Goal: Task Accomplishment & Management: Manage account settings

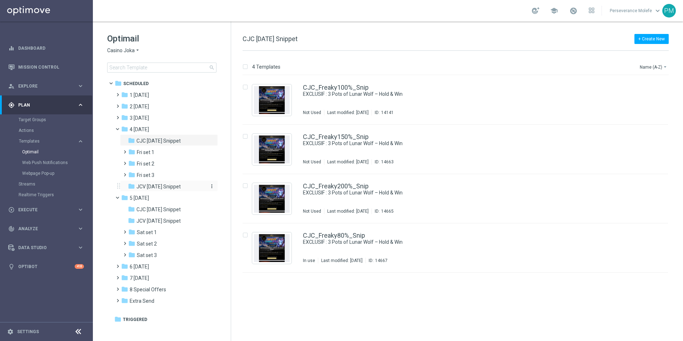
click at [172, 190] on div "folder JCV [DATE] Snippet" at bounding box center [166, 187] width 76 height 8
click at [349, 89] on link "JCV_Freaky100%_Snip" at bounding box center [335, 87] width 65 height 6
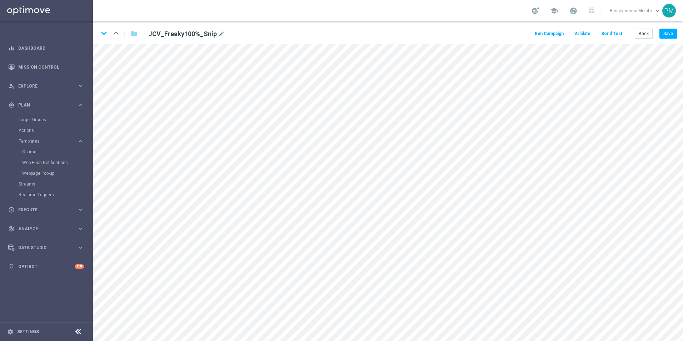
click at [604, 35] on button "Send Test" at bounding box center [611, 34] width 23 height 10
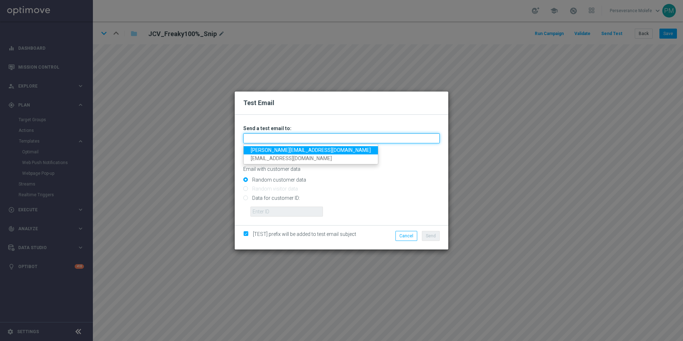
drag, startPoint x: 340, startPoint y: 140, endPoint x: 335, endPoint y: 141, distance: 5.0
click at [340, 140] on input "text" at bounding box center [341, 138] width 196 height 10
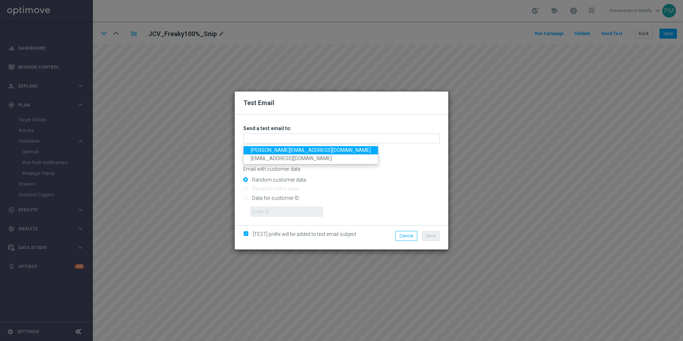
click at [294, 151] on link "Madeleine@viva-vision.net" at bounding box center [311, 150] width 134 height 8
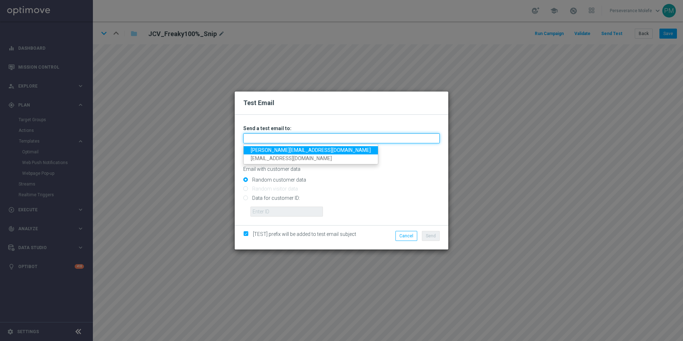
type input "Madeleine@viva-vision.net"
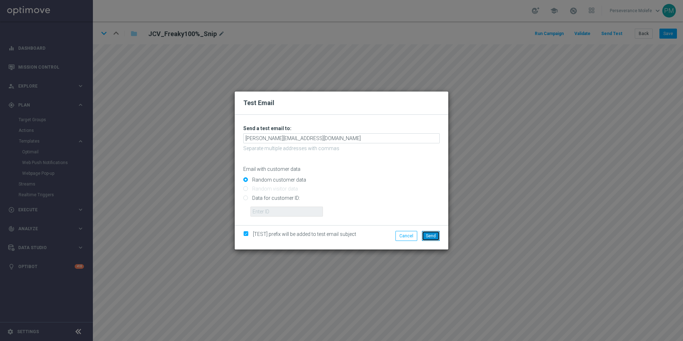
click at [427, 236] on span "Send" at bounding box center [431, 235] width 10 height 5
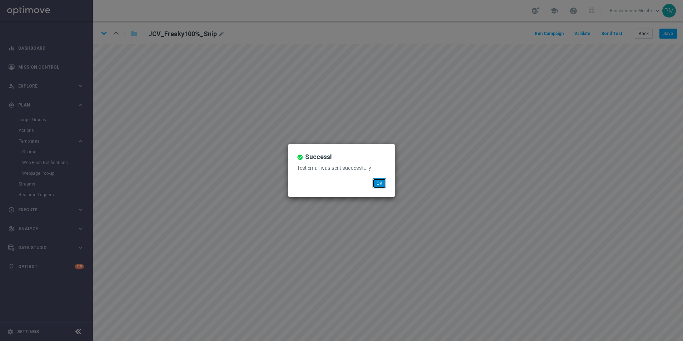
click at [382, 184] on button "OK" at bounding box center [380, 183] width 14 height 10
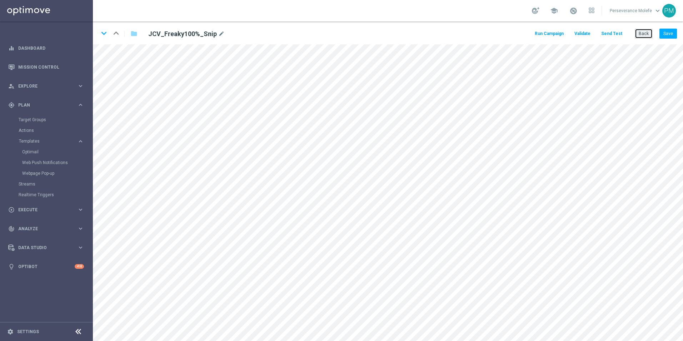
click at [646, 35] on button "Back" at bounding box center [644, 34] width 18 height 10
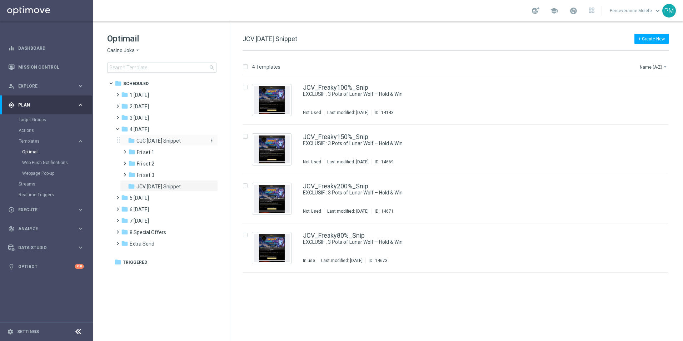
click at [165, 141] on span "CJC Friday Snippet" at bounding box center [158, 141] width 44 height 6
click at [333, 79] on div "CJC_Freaky100%_Snip EXCLUSIF : 3 Pots of Lunar Wolf – Hold & Win Not Used Last …" at bounding box center [455, 99] width 425 height 49
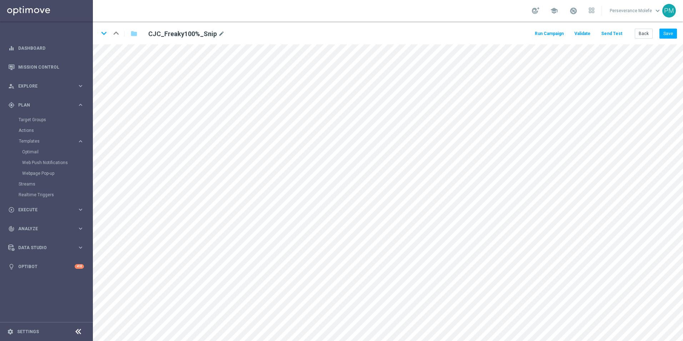
click at [617, 35] on button "Send Test" at bounding box center [611, 34] width 23 height 10
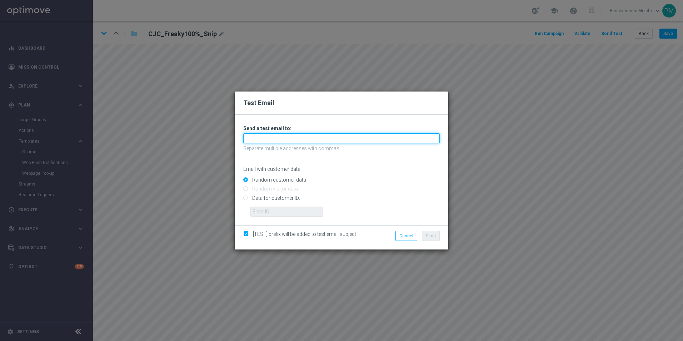
click at [317, 135] on input "text" at bounding box center [341, 138] width 196 height 10
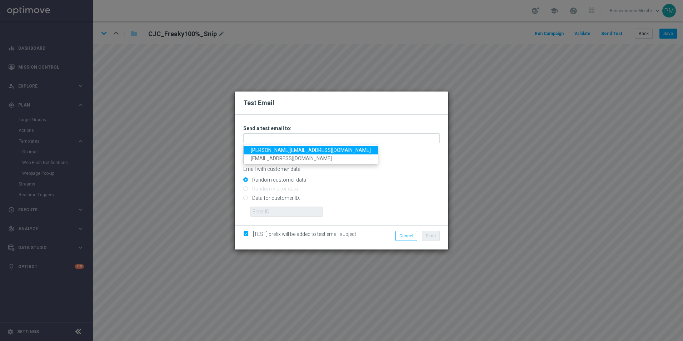
click at [287, 149] on link "Madeleine@viva-vision.net" at bounding box center [311, 150] width 134 height 8
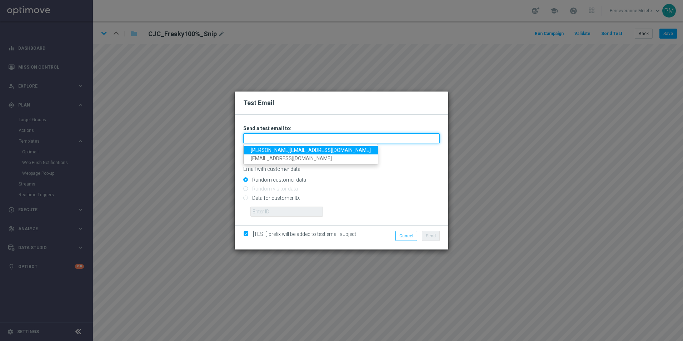
type input "Madeleine@viva-vision.net"
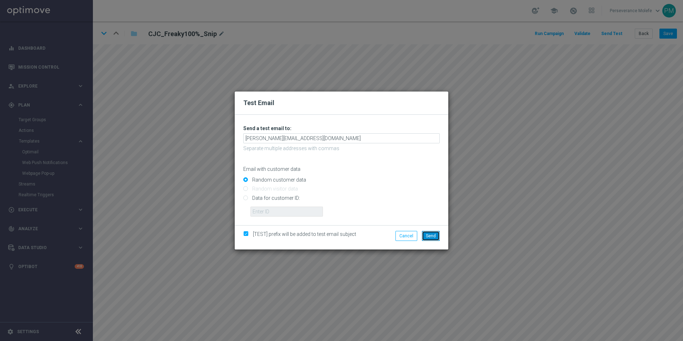
click at [426, 235] on button "Send" at bounding box center [431, 236] width 18 height 10
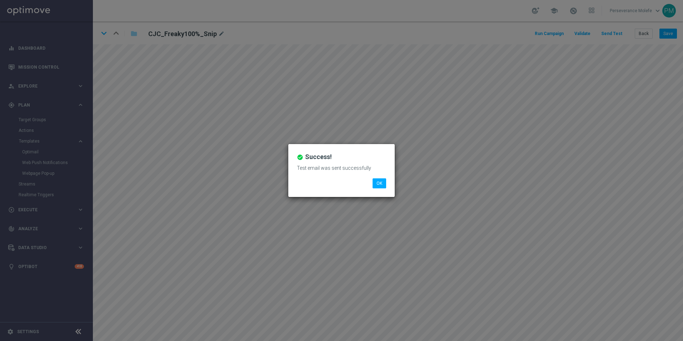
click at [372, 184] on li "OK" at bounding box center [379, 183] width 17 height 10
click at [376, 184] on button "OK" at bounding box center [380, 183] width 14 height 10
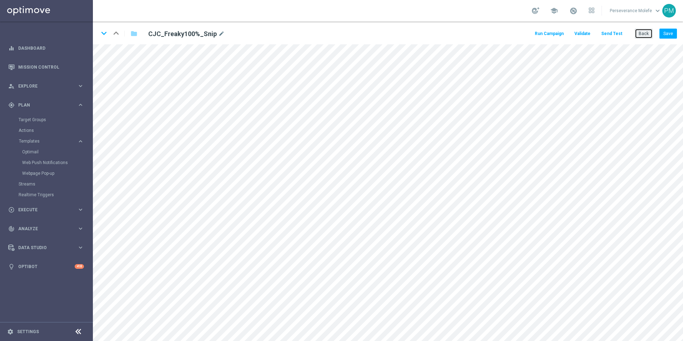
click at [639, 35] on button "Back" at bounding box center [644, 34] width 18 height 10
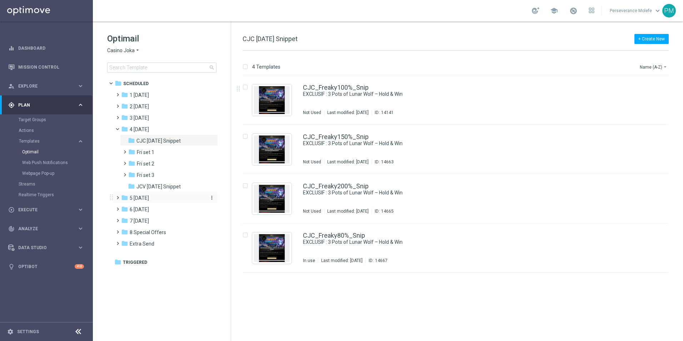
click at [159, 200] on div "folder 5 Saturday" at bounding box center [162, 198] width 82 height 8
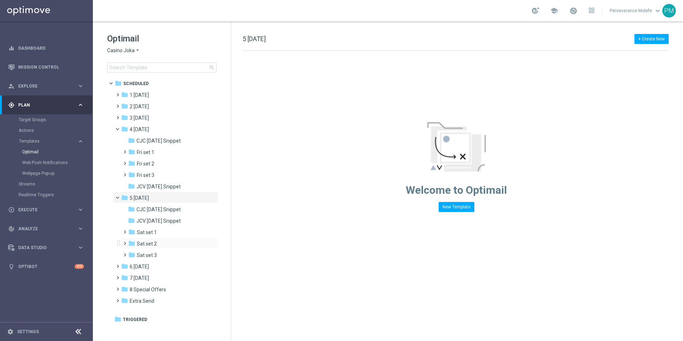
click at [163, 238] on div "folder Sat set 2 more_vert" at bounding box center [169, 242] width 98 height 11
click at [161, 243] on div "folder Sat set 2" at bounding box center [166, 244] width 76 height 8
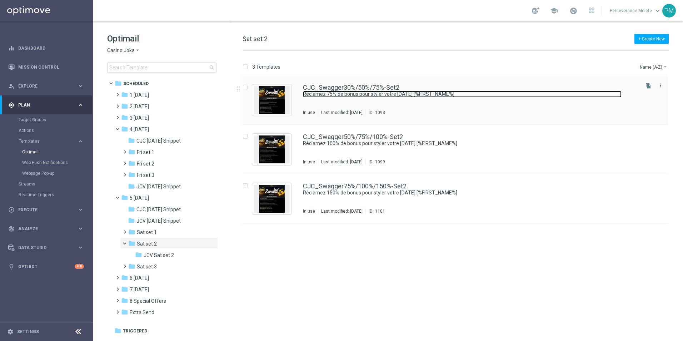
click at [373, 92] on link "Réclamez 75% de bonus pour styler votre samedi [%FIRST_NAME%]" at bounding box center [462, 94] width 319 height 7
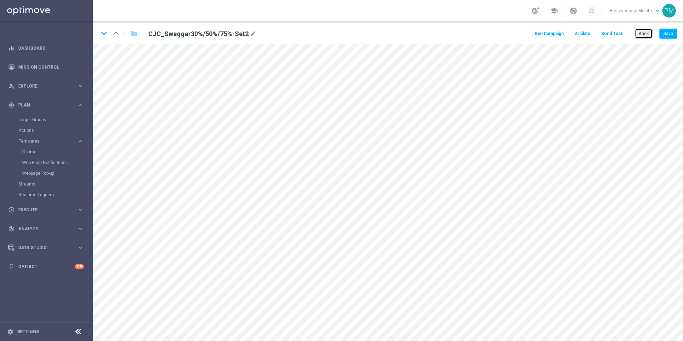
click at [642, 35] on button "Back" at bounding box center [644, 34] width 18 height 10
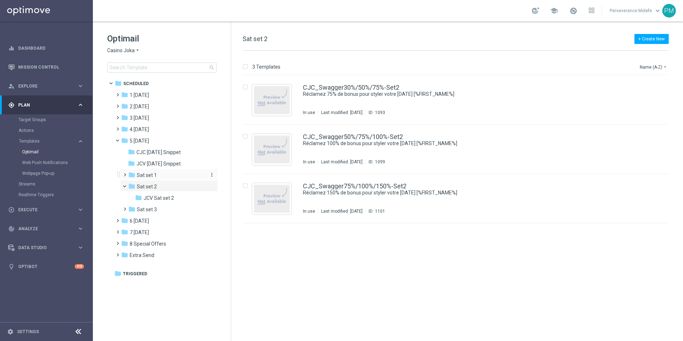
click at [175, 173] on div "folder Sat set 1" at bounding box center [166, 175] width 76 height 8
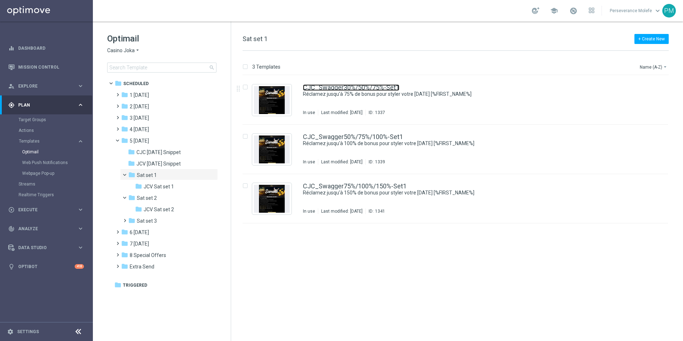
click at [359, 87] on link "CJC_Swagger30%/50%/75%-Set1" at bounding box center [351, 87] width 96 height 6
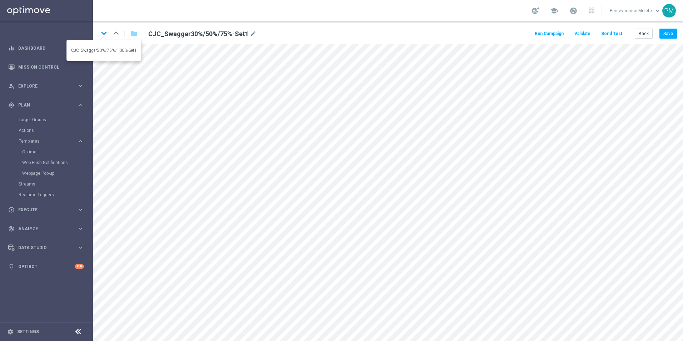
click at [107, 33] on icon "keyboard_arrow_down" at bounding box center [104, 33] width 11 height 11
click at [104, 35] on icon "keyboard_arrow_down" at bounding box center [104, 33] width 11 height 11
click at [648, 31] on button "Back" at bounding box center [644, 34] width 18 height 10
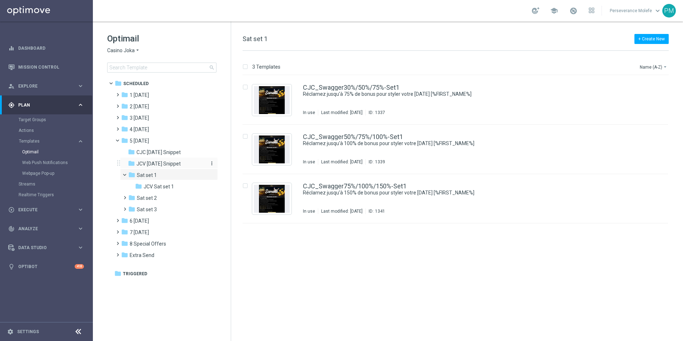
click at [157, 162] on span "JCV Saturday Snippet" at bounding box center [158, 163] width 44 height 6
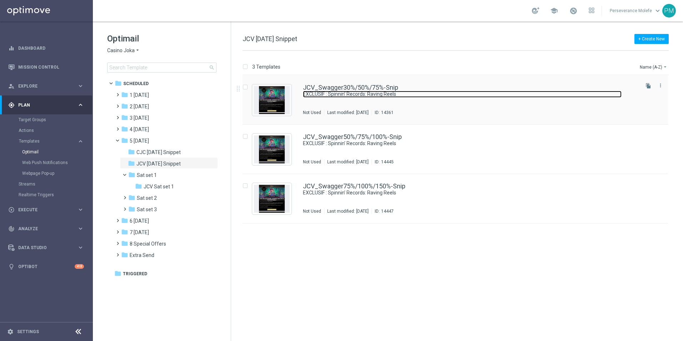
click at [368, 93] on link "EXCLUSIF : Spinnin’ Records: Raving Reels" at bounding box center [462, 94] width 319 height 7
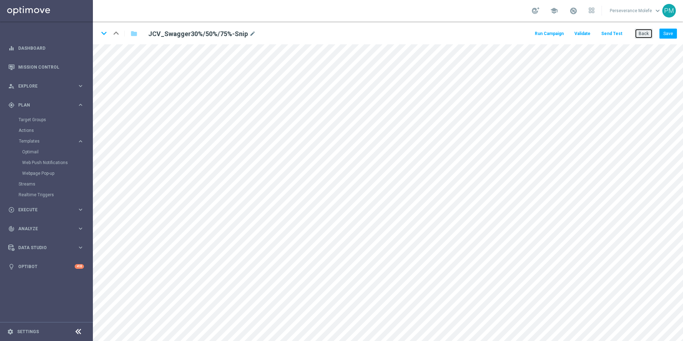
click at [644, 35] on button "Back" at bounding box center [644, 34] width 18 height 10
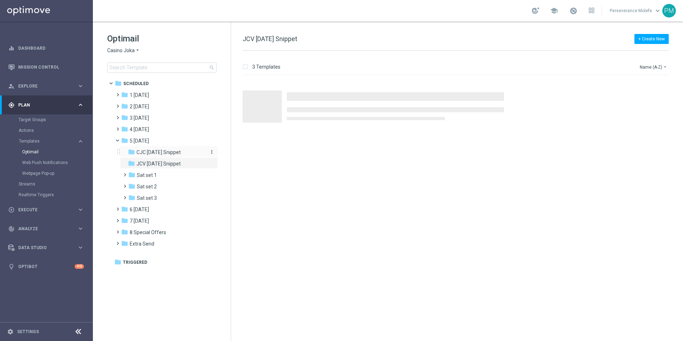
click at [154, 149] on span "CJC Saturday Snippet" at bounding box center [158, 152] width 44 height 6
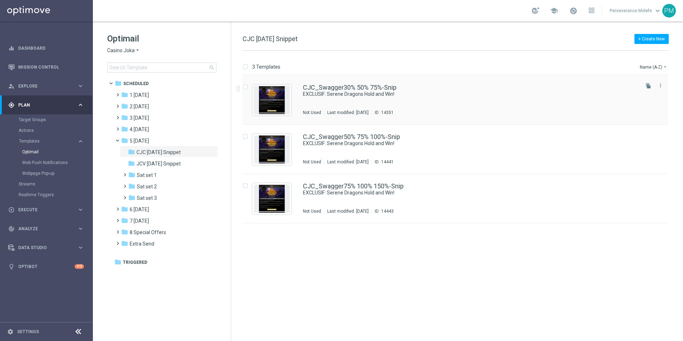
click at [367, 84] on div "CJC_Swagger30% 50% 75%-Snip EXCLUSIF: Serene Dragons Hold and Win! Not Used Las…" at bounding box center [455, 99] width 425 height 49
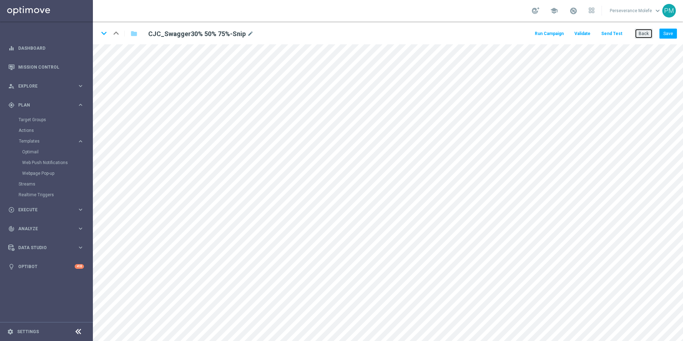
click at [640, 35] on button "Back" at bounding box center [644, 34] width 18 height 10
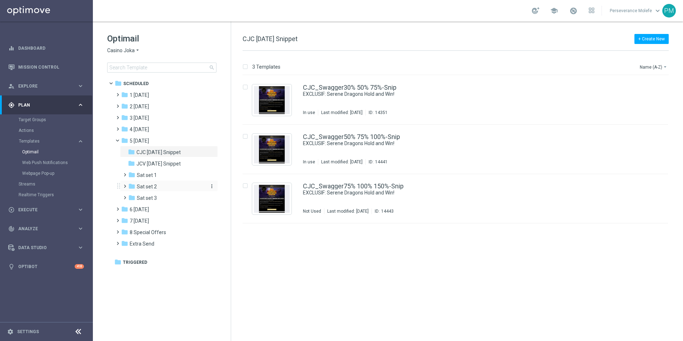
click at [170, 185] on div "folder Sat set 2" at bounding box center [166, 187] width 76 height 8
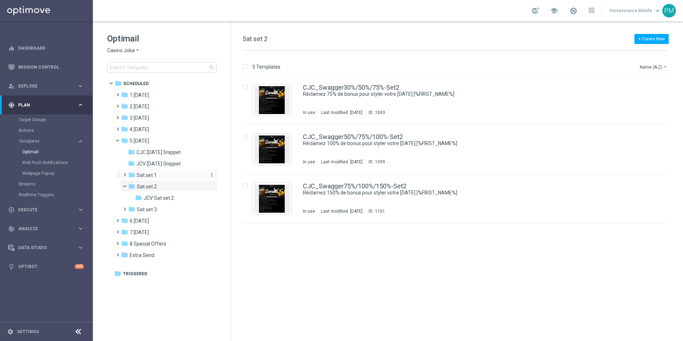
click at [170, 178] on div "folder Sat set 1" at bounding box center [166, 175] width 76 height 8
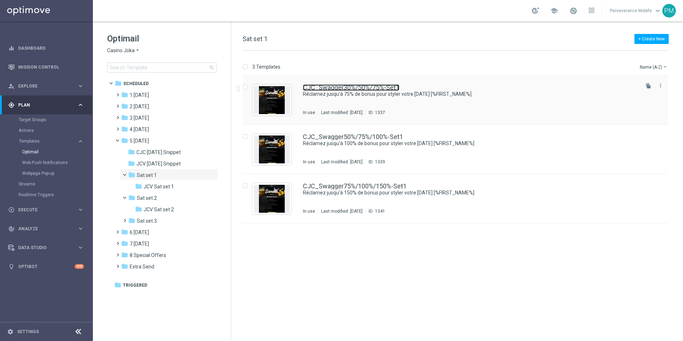
click at [334, 87] on link "CJC_Swagger30%/50%/75%-Set1" at bounding box center [351, 87] width 96 height 6
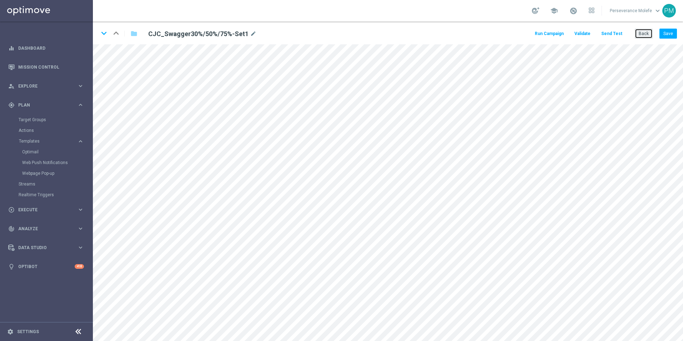
click at [642, 32] on button "Back" at bounding box center [644, 34] width 18 height 10
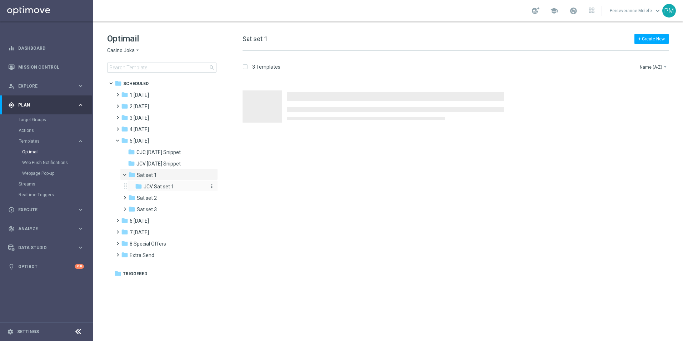
click at [170, 188] on span "JCV Sat set 1" at bounding box center [159, 186] width 30 height 6
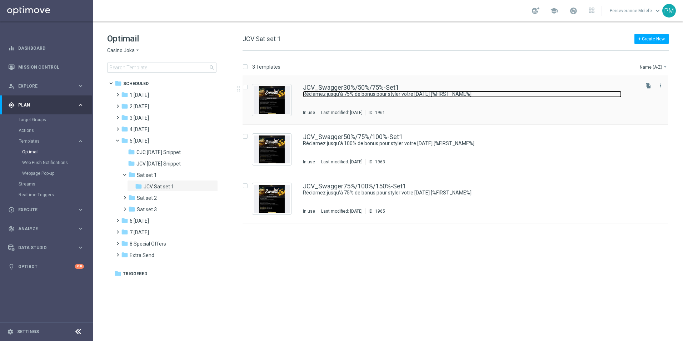
click at [328, 93] on link "Réclamez jusqu'à 75% de bonus pour styler votre samedi [%FIRST_NAME%]" at bounding box center [462, 94] width 319 height 7
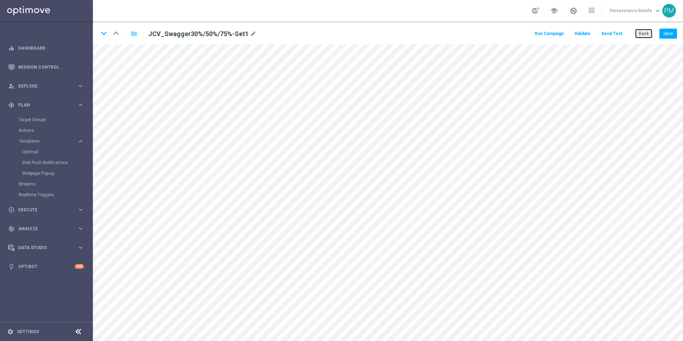
click at [641, 35] on button "Back" at bounding box center [644, 34] width 18 height 10
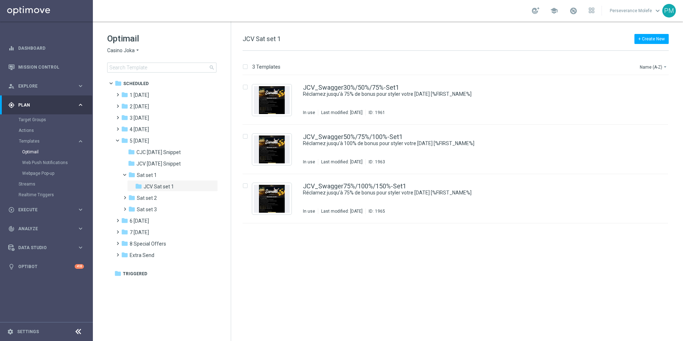
click at [133, 53] on span "Casino Joka" at bounding box center [121, 50] width 28 height 7
click at [0, 0] on span "Le Roi [PERSON_NAME]" at bounding box center [0, 0] width 0 height 0
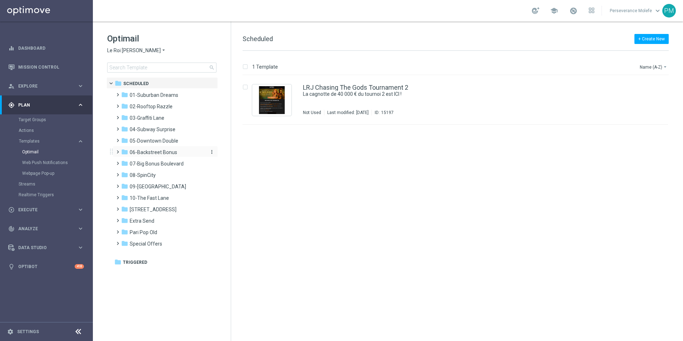
click at [155, 152] on span "06-Backstreet Bonus" at bounding box center [154, 152] width 48 height 6
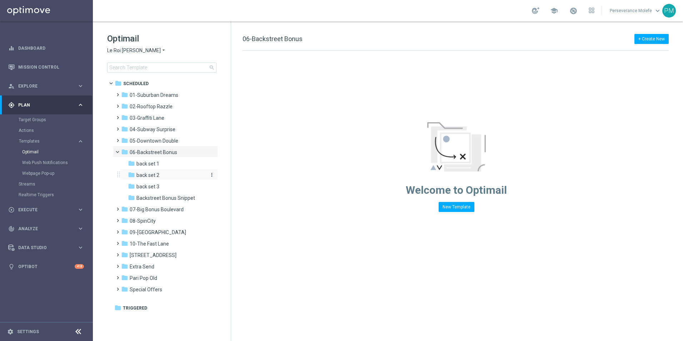
click at [173, 173] on div "folder back set 2" at bounding box center [166, 175] width 76 height 8
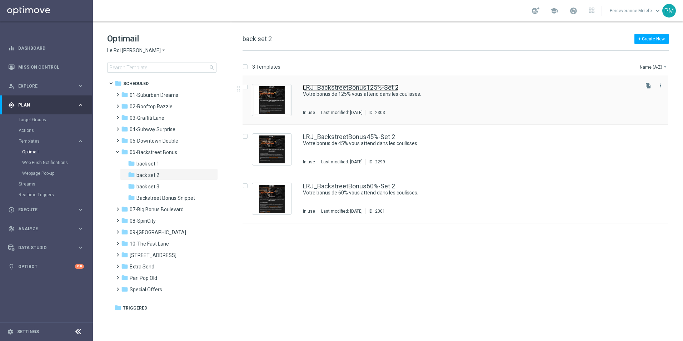
click at [344, 89] on link "LRJ_BackstreetBonus125%-Set 2" at bounding box center [351, 87] width 96 height 6
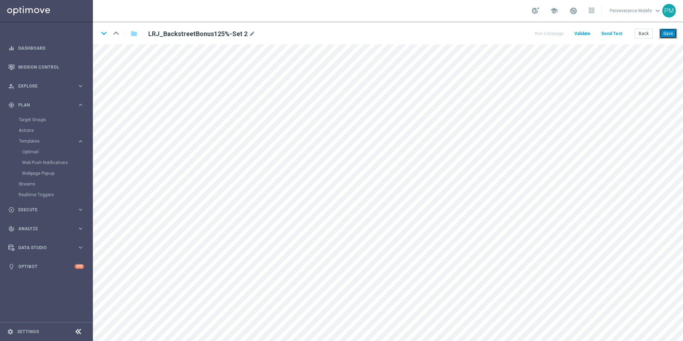
click at [671, 33] on button "Save" at bounding box center [668, 34] width 18 height 10
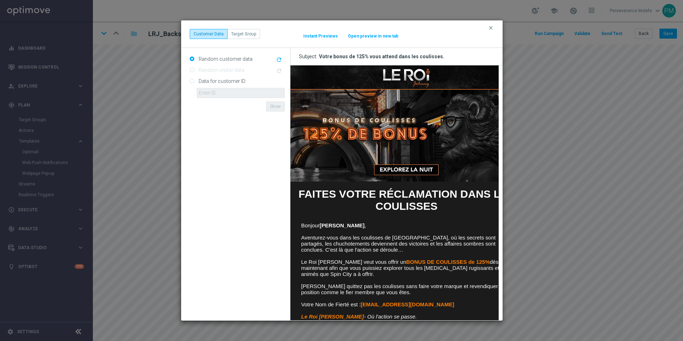
click at [369, 35] on button "Open preview in new tab" at bounding box center [373, 36] width 51 height 6
click at [492, 28] on icon "clear" at bounding box center [491, 28] width 6 height 6
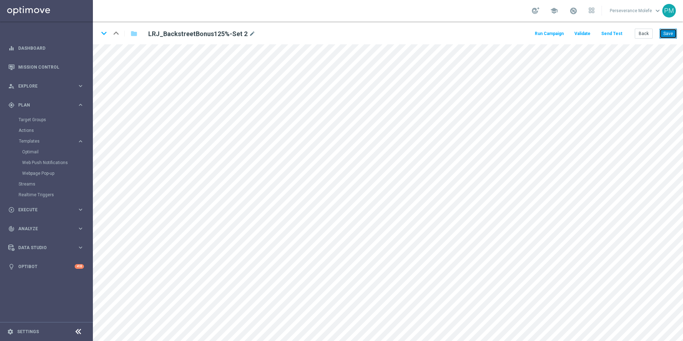
click at [675, 34] on button "Save" at bounding box center [668, 34] width 18 height 10
click at [646, 35] on button "Back" at bounding box center [644, 34] width 18 height 10
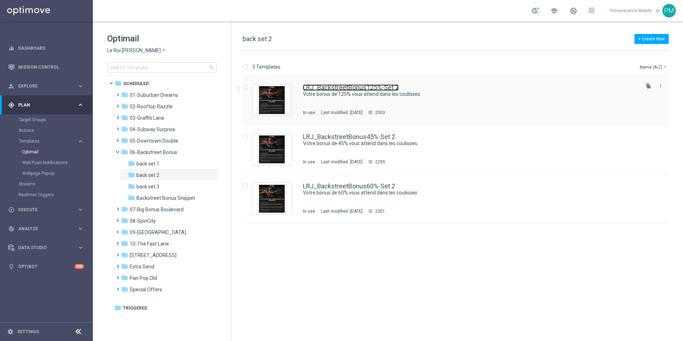
click at [345, 90] on link "LRJ_BackstreetBonus125%-Set 2" at bounding box center [351, 87] width 96 height 6
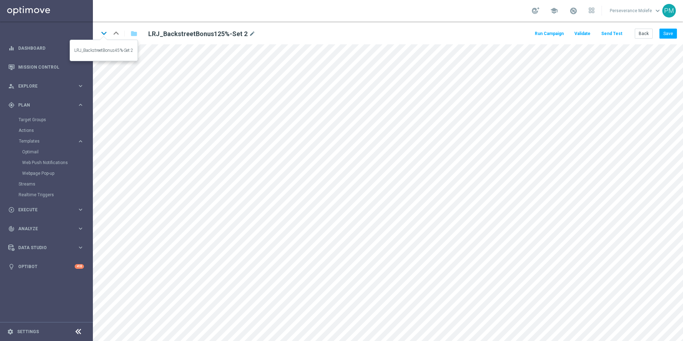
click at [107, 31] on icon "keyboard_arrow_down" at bounding box center [104, 33] width 11 height 11
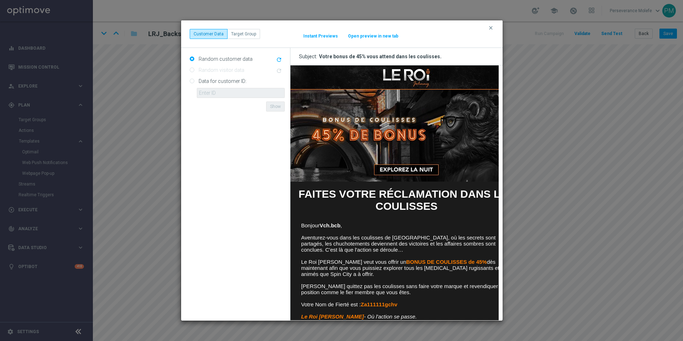
click at [384, 33] on button "Open preview in new tab" at bounding box center [373, 36] width 51 height 6
click at [489, 28] on icon "clear" at bounding box center [491, 28] width 6 height 6
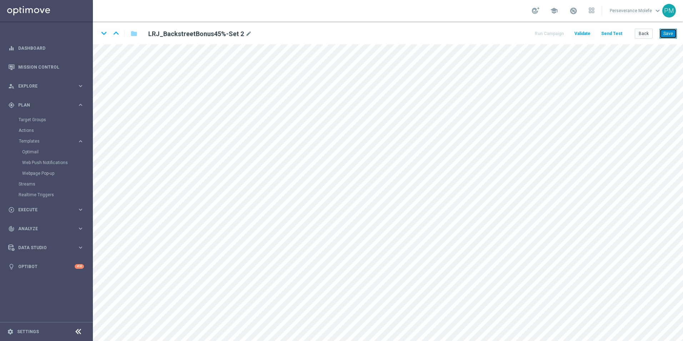
click at [664, 37] on button "Save" at bounding box center [668, 34] width 18 height 10
click at [645, 33] on button "Back" at bounding box center [644, 34] width 18 height 10
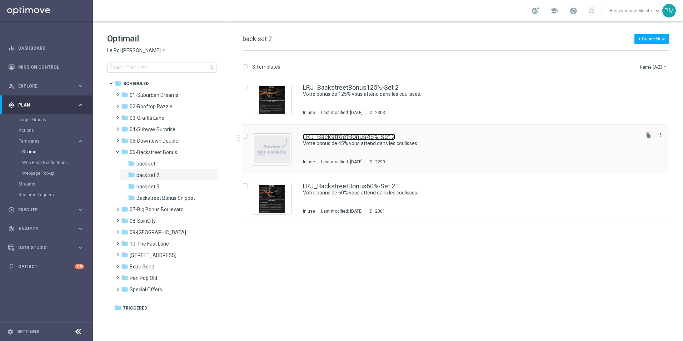
click at [356, 139] on link "LRJ_BackstreetBonus45%-Set 2" at bounding box center [349, 137] width 92 height 6
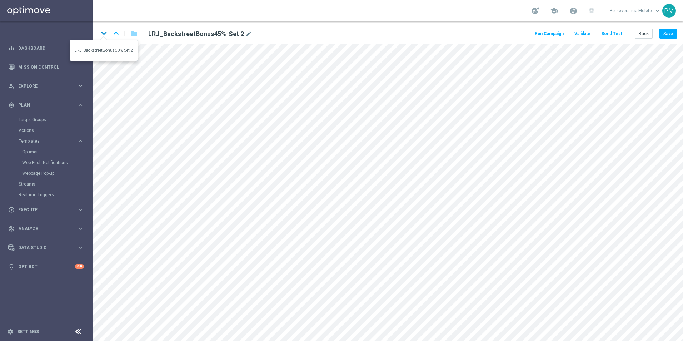
click at [105, 35] on icon "keyboard_arrow_down" at bounding box center [104, 33] width 11 height 11
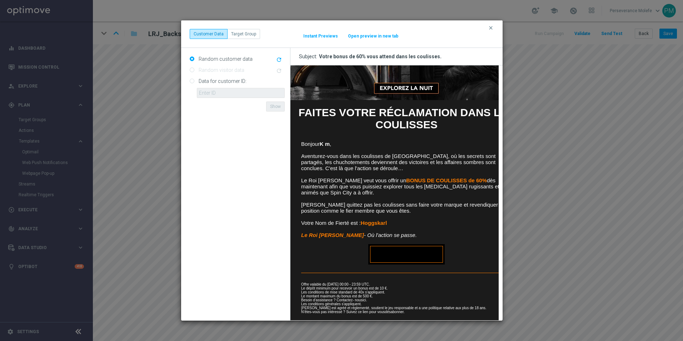
scroll to position [87, 0]
click at [382, 35] on button "Open preview in new tab" at bounding box center [373, 36] width 51 height 6
click at [492, 29] on icon "clear" at bounding box center [491, 28] width 6 height 6
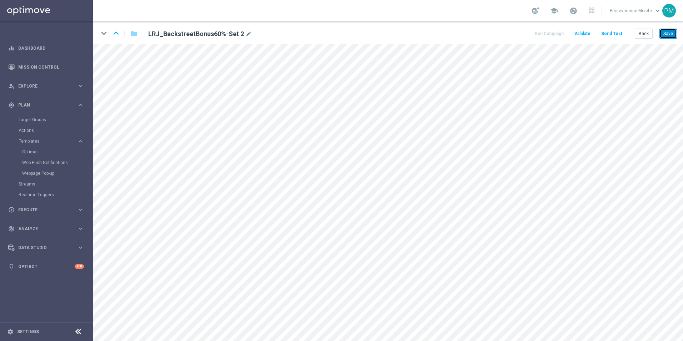
click at [668, 37] on button "Save" at bounding box center [668, 34] width 18 height 10
click at [645, 32] on button "Back" at bounding box center [644, 34] width 18 height 10
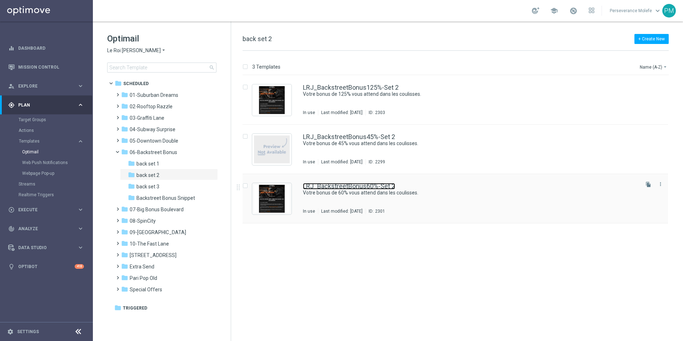
click at [355, 185] on link "LRJ_BackstreetBonus60%-Set 2" at bounding box center [349, 186] width 92 height 6
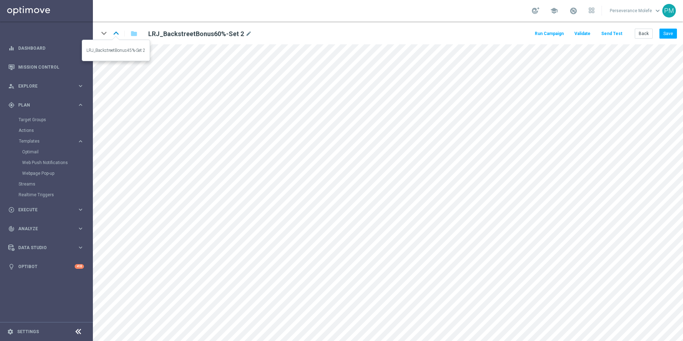
click at [116, 33] on icon "keyboard_arrow_up" at bounding box center [116, 33] width 11 height 11
click at [119, 35] on icon "keyboard_arrow_up" at bounding box center [116, 33] width 11 height 11
click at [671, 37] on button "Save" at bounding box center [668, 34] width 18 height 10
click at [674, 35] on button "Save" at bounding box center [668, 34] width 18 height 10
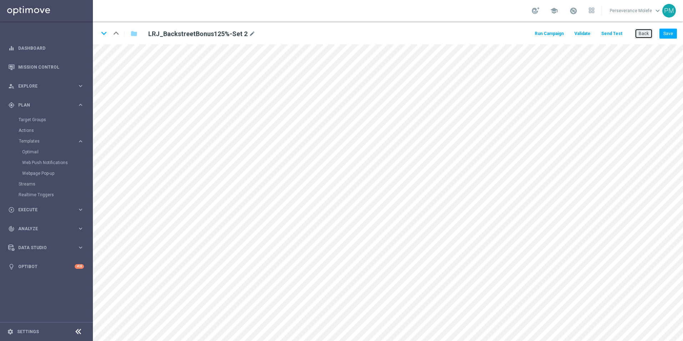
click at [648, 37] on button "Back" at bounding box center [644, 34] width 18 height 10
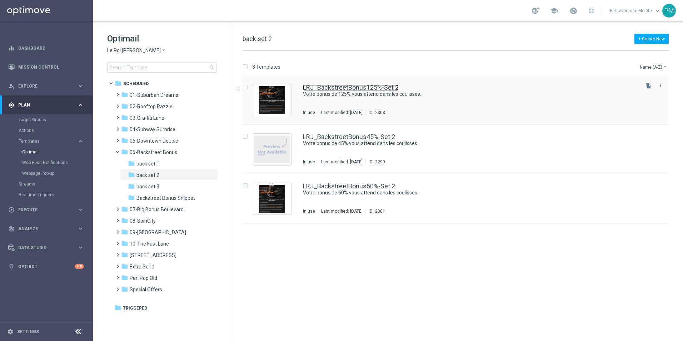
click at [318, 85] on link "LRJ_BackstreetBonus125%-Set 2" at bounding box center [351, 87] width 96 height 6
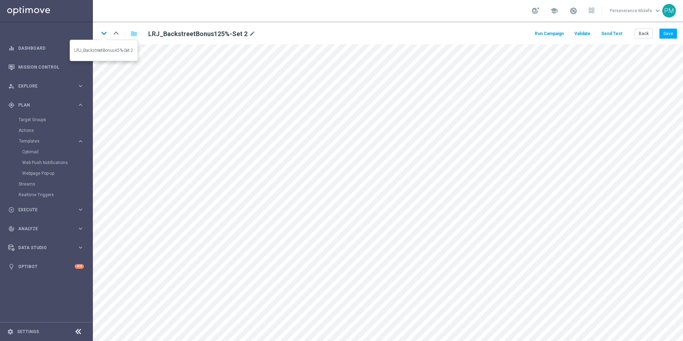
click at [104, 31] on icon "keyboard_arrow_down" at bounding box center [104, 33] width 11 height 11
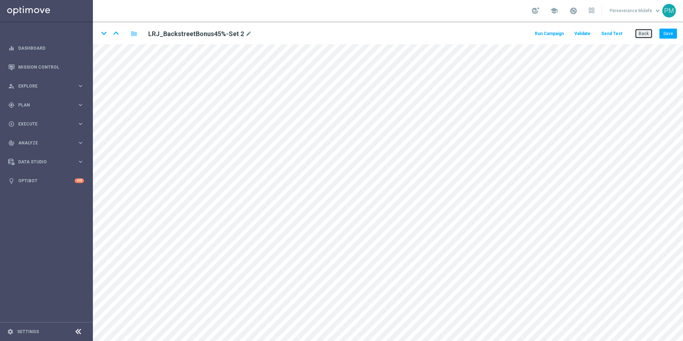
click at [640, 38] on button "Back" at bounding box center [644, 34] width 18 height 10
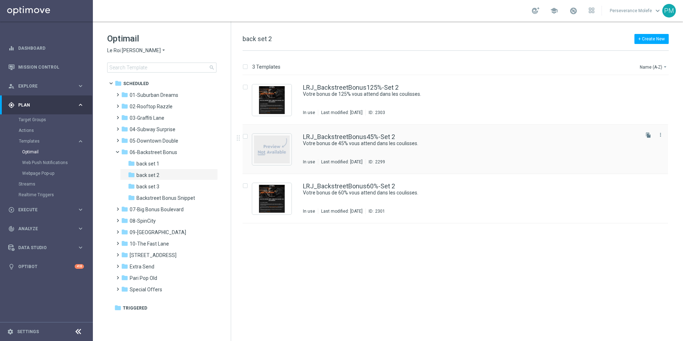
click at [355, 131] on div "LRJ_BackstreetBonus45%-Set 2 Votre bonus de 45% vous attend dans les coulisses.…" at bounding box center [455, 149] width 425 height 49
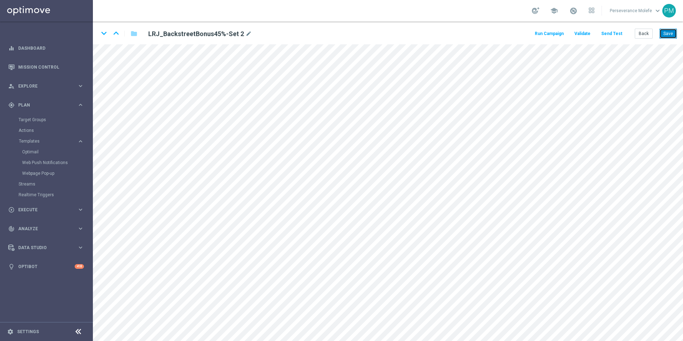
click at [667, 37] on button "Save" at bounding box center [668, 34] width 18 height 10
click at [647, 37] on button "Back" at bounding box center [644, 34] width 18 height 10
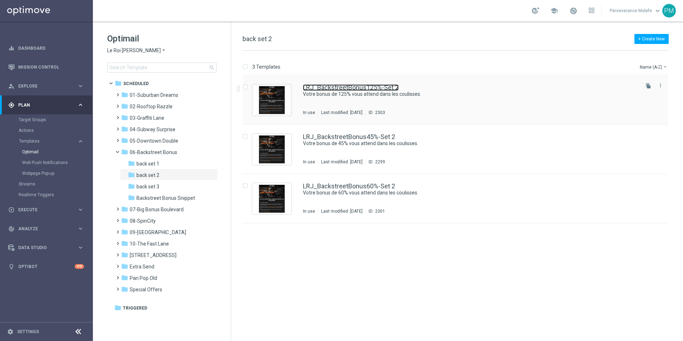
click at [321, 87] on link "LRJ_BackstreetBonus125%-Set 2" at bounding box center [351, 87] width 96 height 6
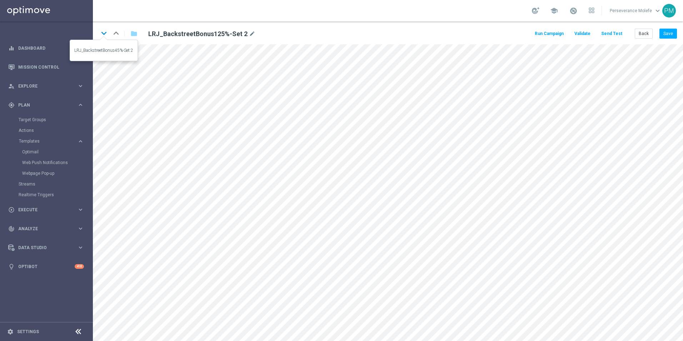
click at [106, 35] on icon "keyboard_arrow_down" at bounding box center [104, 33] width 11 height 11
click at [101, 34] on icon "keyboard_arrow_down" at bounding box center [104, 33] width 11 height 11
click at [643, 29] on button "Back" at bounding box center [644, 34] width 18 height 10
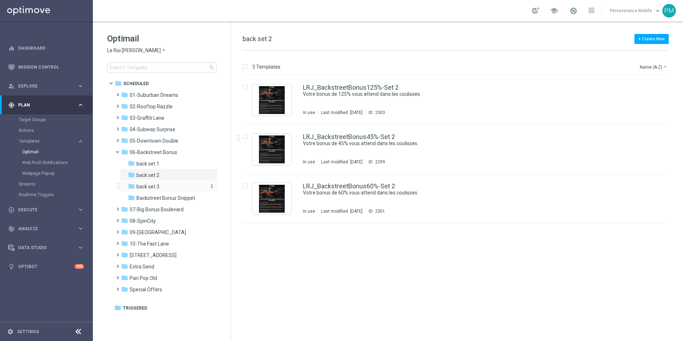
click at [180, 184] on div "folder back set 3" at bounding box center [166, 187] width 76 height 8
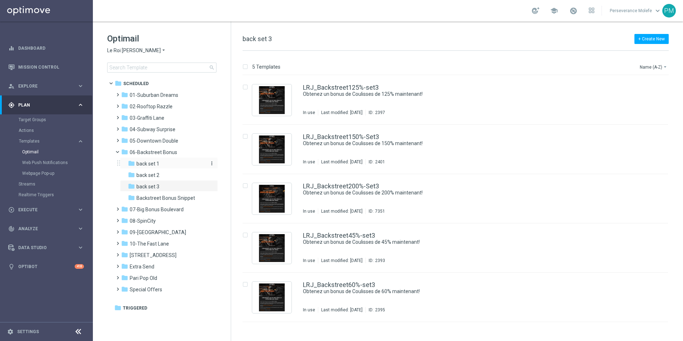
click at [163, 168] on div "folder back set 1 more_vert" at bounding box center [169, 162] width 98 height 11
click at [163, 166] on div "folder back set 1" at bounding box center [166, 164] width 76 height 8
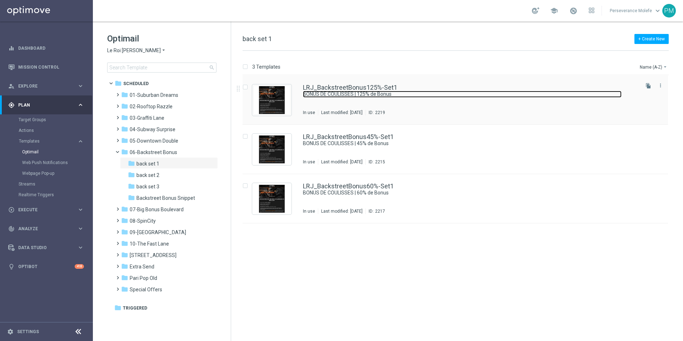
click at [350, 93] on link "BONUS DE COULISSES | 125% de Bonus" at bounding box center [462, 94] width 319 height 7
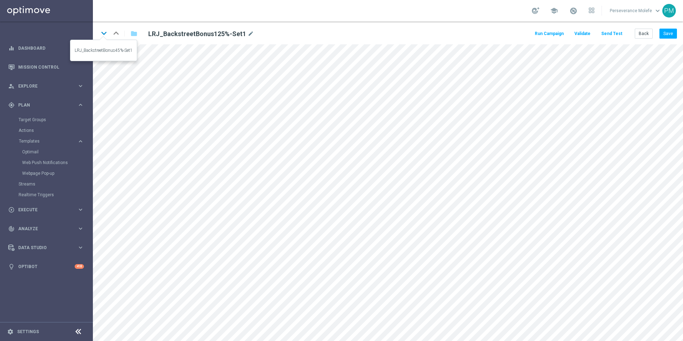
click at [103, 31] on icon "keyboard_arrow_down" at bounding box center [104, 33] width 11 height 11
click at [646, 36] on button "Back" at bounding box center [644, 34] width 18 height 10
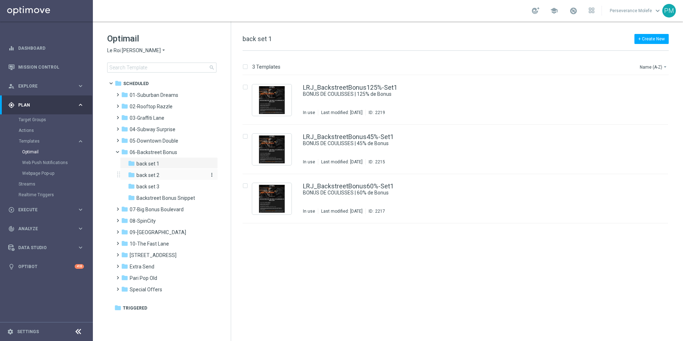
click at [175, 174] on div "folder back set 2" at bounding box center [166, 175] width 76 height 8
click at [317, 86] on link "LRJ_BackstreetBonus125%-Set 2" at bounding box center [351, 87] width 96 height 6
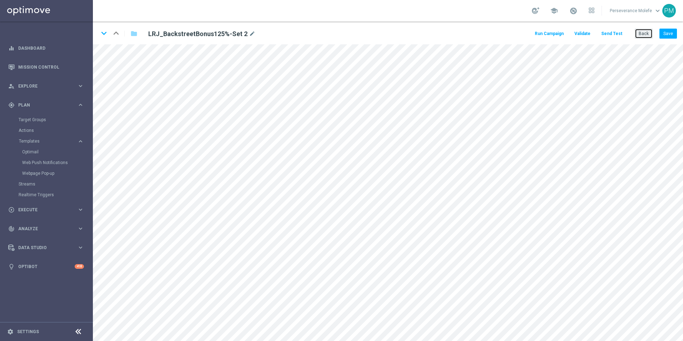
click at [643, 36] on button "Back" at bounding box center [644, 34] width 18 height 10
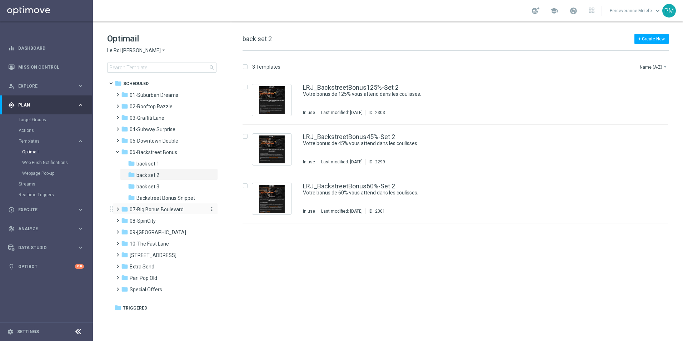
click at [159, 208] on span "07-Big Bonus Boulevard" at bounding box center [157, 209] width 54 height 6
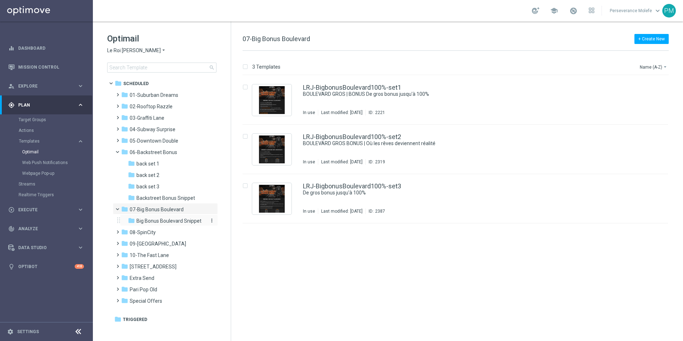
click at [178, 220] on span "Big Bonus Boulevard Snippet" at bounding box center [168, 221] width 65 height 6
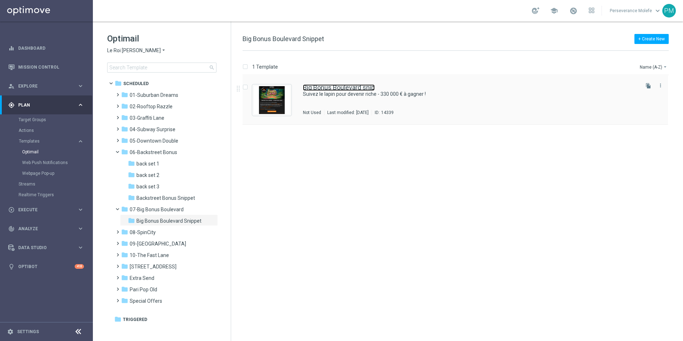
click at [312, 88] on link "Big Bonus Boulevard snip" at bounding box center [339, 87] width 72 height 6
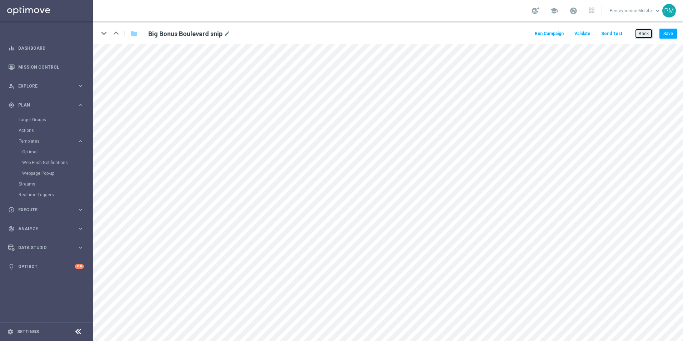
click at [643, 36] on button "Back" at bounding box center [644, 34] width 18 height 10
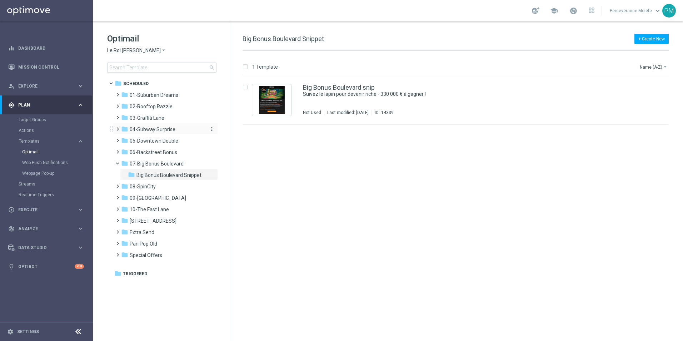
click at [164, 131] on span "04-Subway Surprise" at bounding box center [153, 129] width 46 height 6
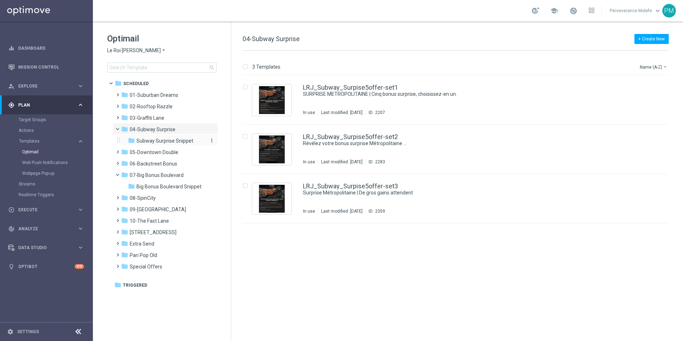
click at [167, 140] on span "Subway Surprise Snippet" at bounding box center [164, 141] width 57 height 6
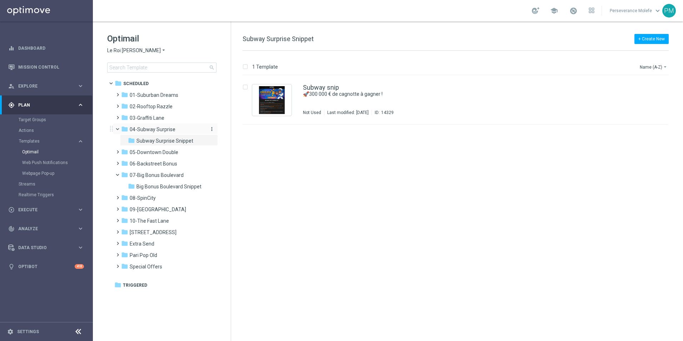
click at [171, 131] on span "04-Subway Surprise" at bounding box center [153, 129] width 46 height 6
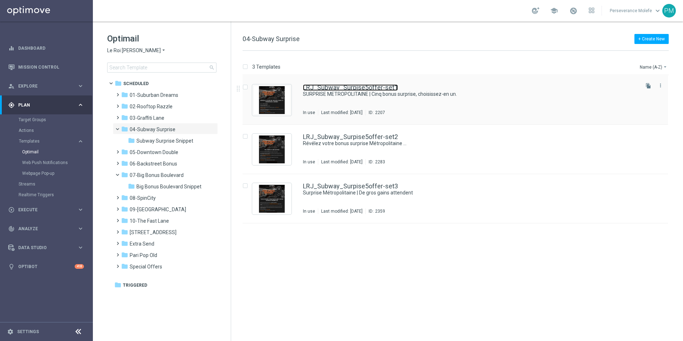
click at [344, 88] on link "LRJ_Subway_Surpise5offer-set1" at bounding box center [350, 87] width 95 height 6
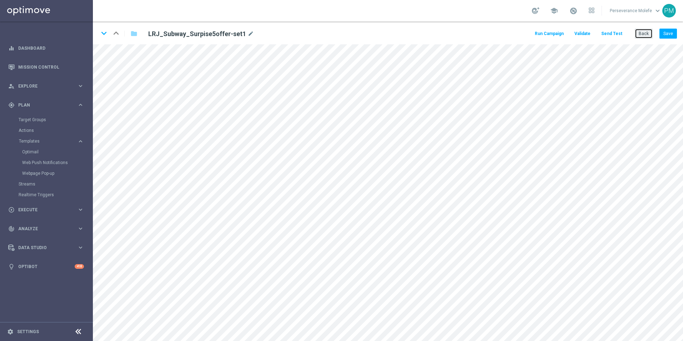
click at [646, 34] on button "Back" at bounding box center [644, 34] width 18 height 10
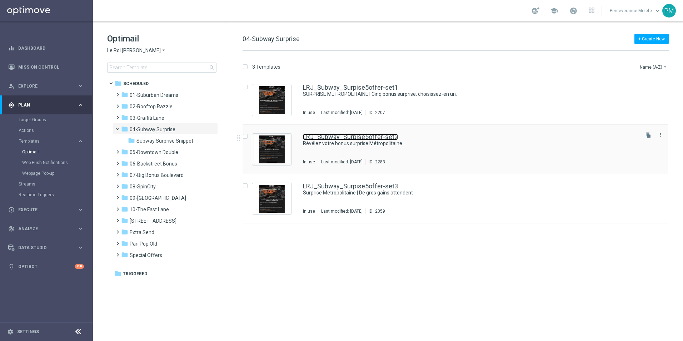
click at [391, 136] on link "LRJ_Subway_Surpise5offer-set2" at bounding box center [350, 137] width 95 height 6
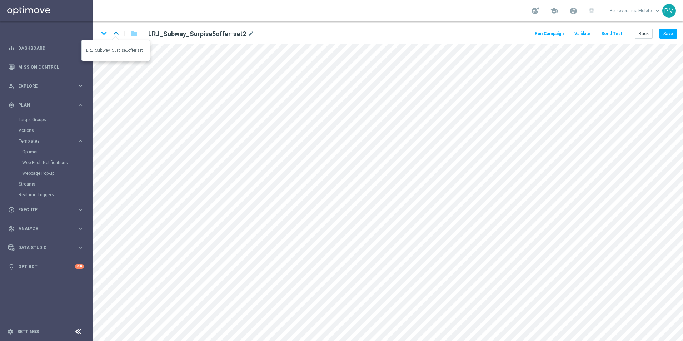
click at [116, 32] on icon "keyboard_arrow_up" at bounding box center [116, 33] width 11 height 11
click at [104, 37] on icon "keyboard_arrow_down" at bounding box center [104, 33] width 11 height 11
click at [106, 37] on icon "keyboard_arrow_down" at bounding box center [104, 33] width 11 height 11
click at [115, 36] on icon "keyboard_arrow_up" at bounding box center [116, 33] width 11 height 11
click at [639, 38] on button "Back" at bounding box center [644, 34] width 18 height 10
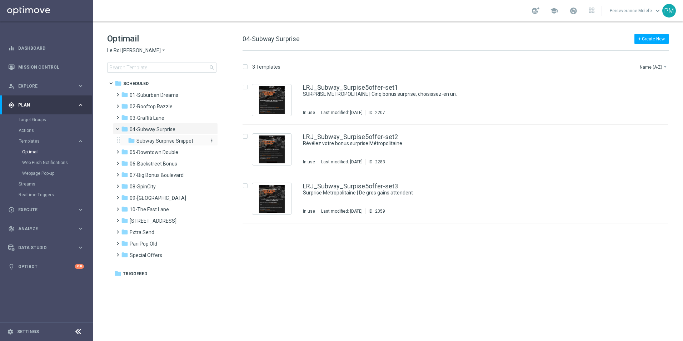
click at [177, 139] on span "Subway Surprise Snippet" at bounding box center [164, 141] width 57 height 6
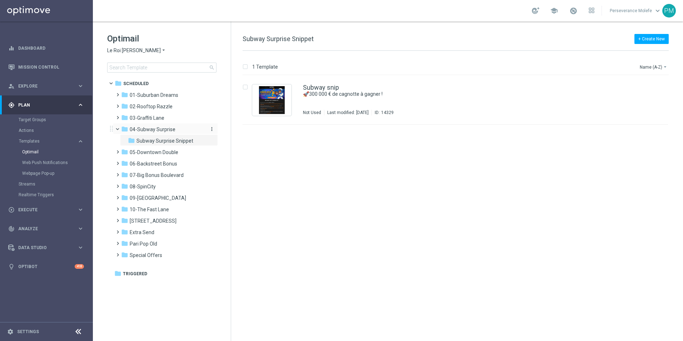
click at [163, 130] on span "04-Subway Surprise" at bounding box center [153, 129] width 46 height 6
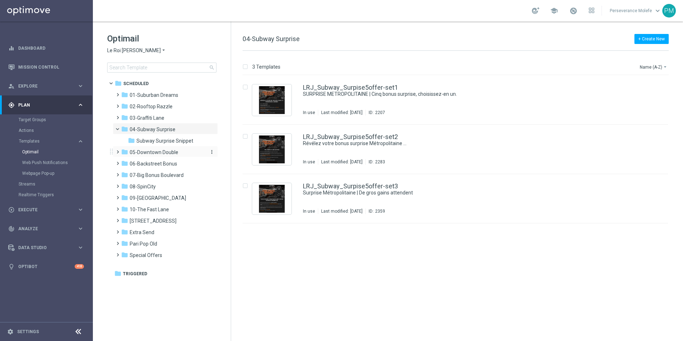
click at [165, 152] on span "05-Downtown Double" at bounding box center [154, 152] width 49 height 6
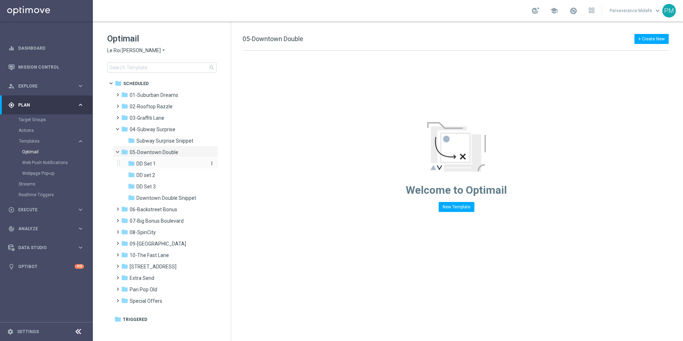
click at [169, 161] on div "folder DD Set 1" at bounding box center [166, 164] width 76 height 8
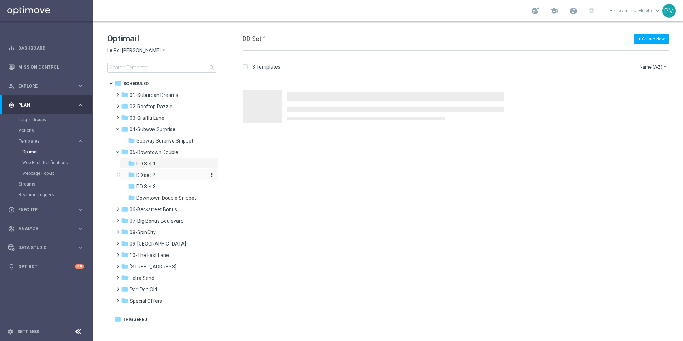
click at [167, 174] on div "folder DD set 2" at bounding box center [166, 175] width 76 height 8
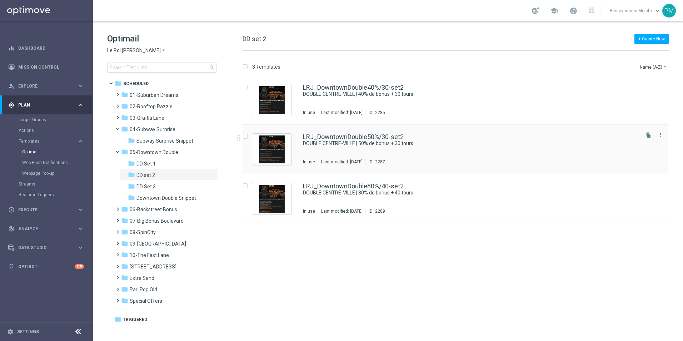
click at [300, 135] on div "LRJ_DowntownDouble50%/30-set2 DOUBLE CENTRE-VILLE | 50% de bonus + 30 tours In …" at bounding box center [455, 149] width 425 height 49
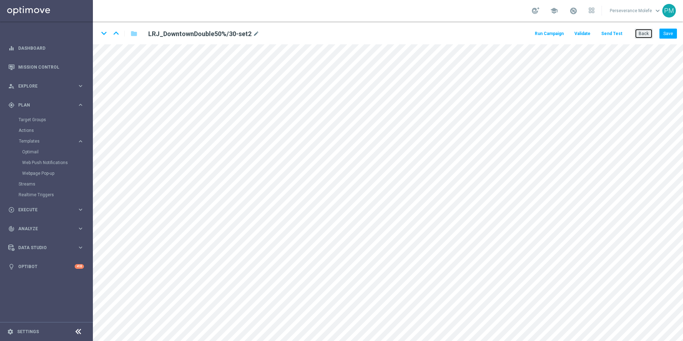
click at [638, 36] on button "Back" at bounding box center [644, 34] width 18 height 10
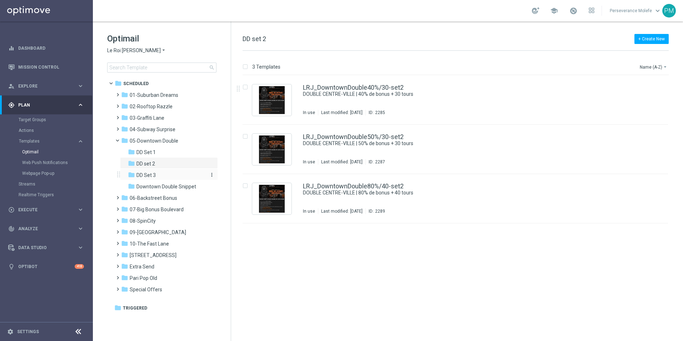
click at [153, 172] on span "DD Set 3" at bounding box center [145, 175] width 19 height 6
click at [166, 160] on div "folder DD set 2" at bounding box center [166, 164] width 76 height 8
click at [119, 139] on span at bounding box center [120, 138] width 3 height 3
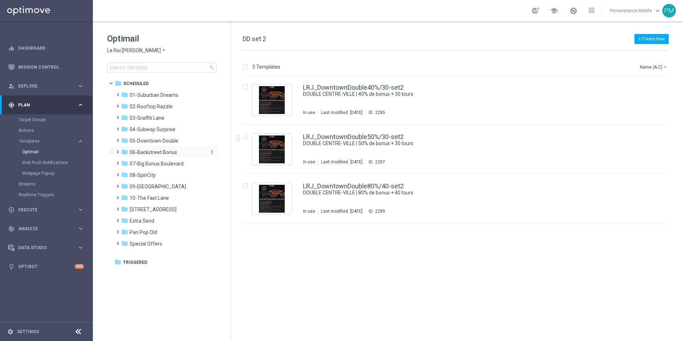
click at [168, 151] on span "06-Backstreet Bonus" at bounding box center [154, 152] width 48 height 6
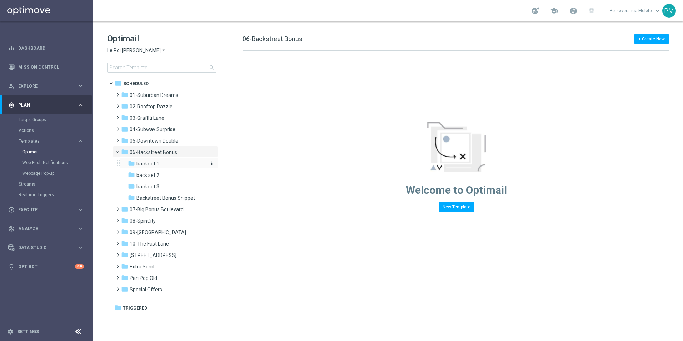
click at [168, 161] on div "folder back set 1" at bounding box center [166, 164] width 76 height 8
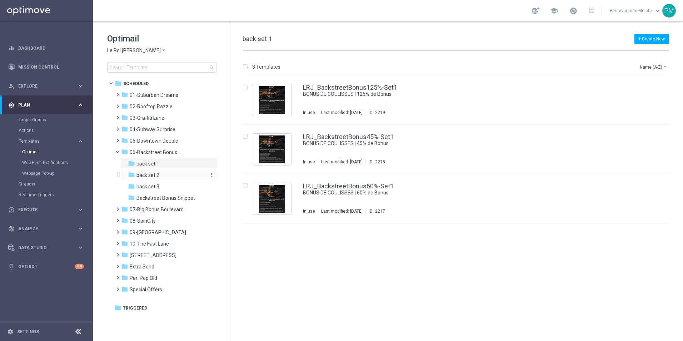
click at [166, 175] on div "folder back set 2" at bounding box center [166, 175] width 76 height 8
click at [343, 187] on link "LRJ_BackstreetBonus60%-Set 2" at bounding box center [349, 186] width 92 height 6
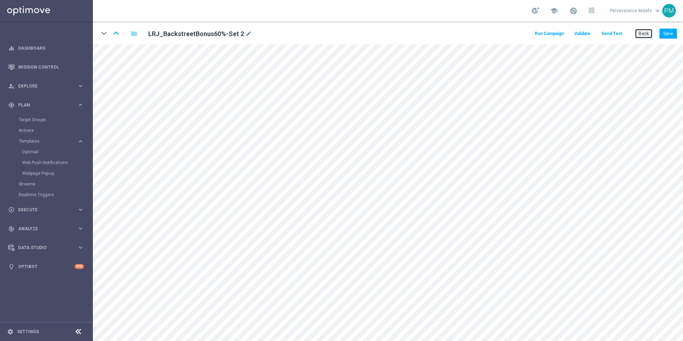
click at [643, 34] on button "Back" at bounding box center [644, 34] width 18 height 10
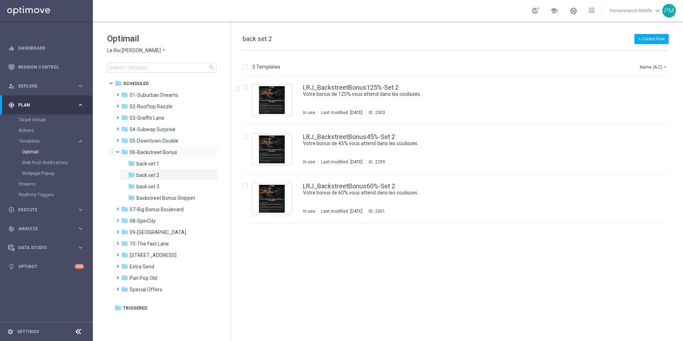
click at [119, 152] on span at bounding box center [120, 150] width 3 height 3
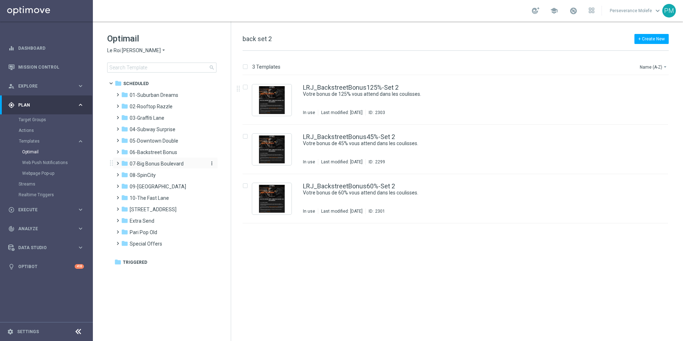
click at [165, 165] on span "07-Big Bonus Boulevard" at bounding box center [157, 163] width 54 height 6
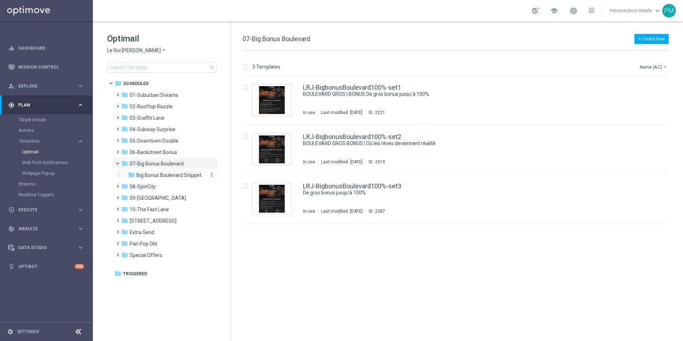
click at [170, 173] on span "Big Bonus Boulevard Snippet" at bounding box center [168, 175] width 65 height 6
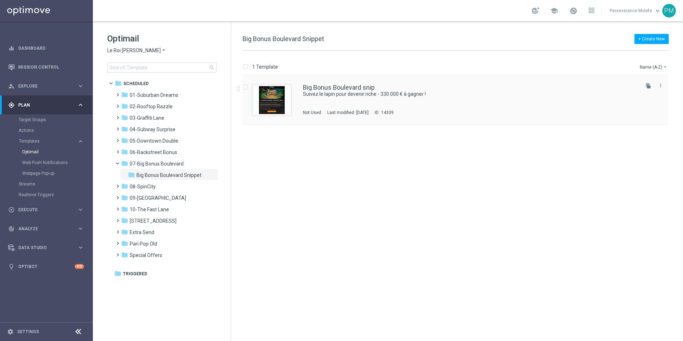
click at [344, 83] on div "Big Bonus Boulevard snip Suivez le lapin pour devenir riche - 330 000 € à gagne…" at bounding box center [455, 99] width 425 height 49
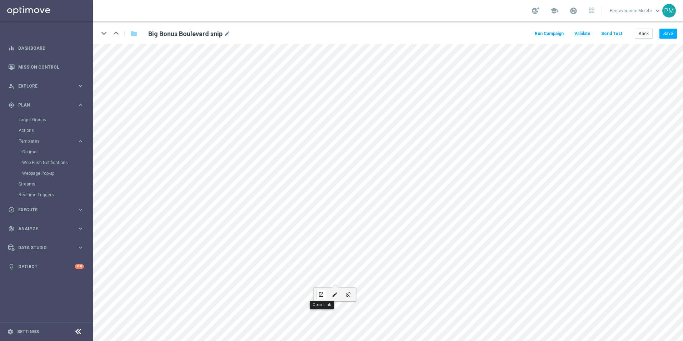
click at [322, 293] on icon "open_in_new" at bounding box center [320, 295] width 5 height 6
click at [670, 34] on button "Save" at bounding box center [668, 34] width 18 height 10
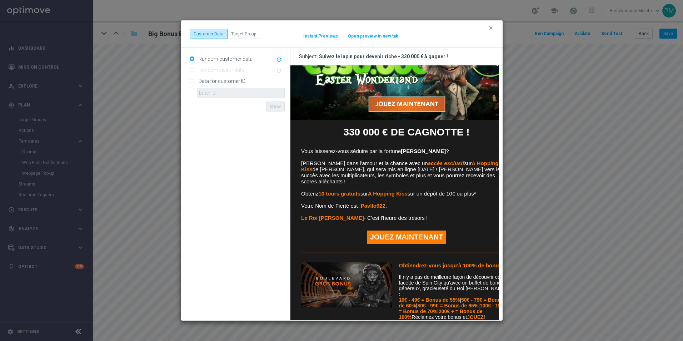
scroll to position [71, 0]
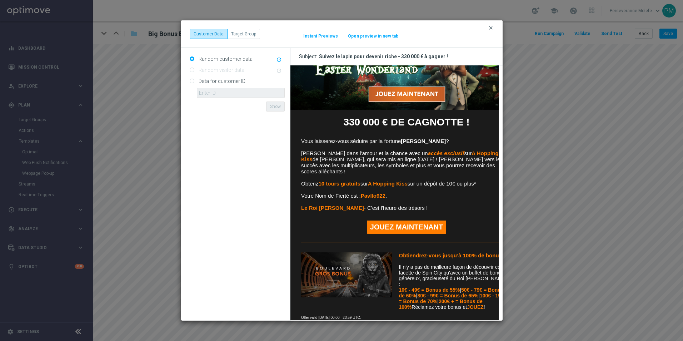
click at [491, 27] on icon "clear" at bounding box center [491, 28] width 6 height 6
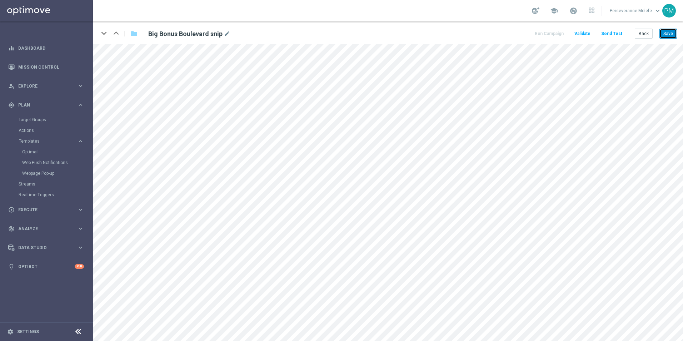
click at [675, 34] on button "Save" at bounding box center [668, 34] width 18 height 10
click at [670, 29] on button "Save" at bounding box center [668, 34] width 18 height 10
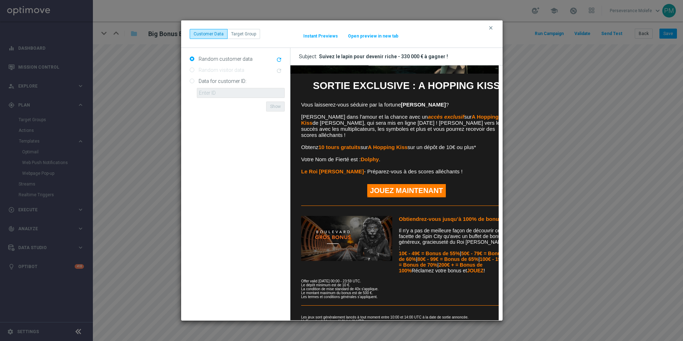
scroll to position [142, 0]
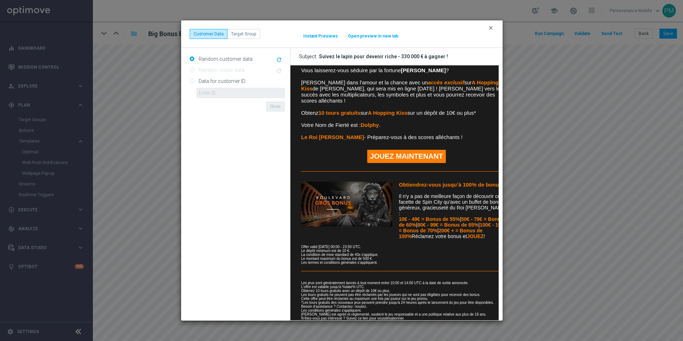
click at [492, 28] on icon "clear" at bounding box center [491, 28] width 6 height 6
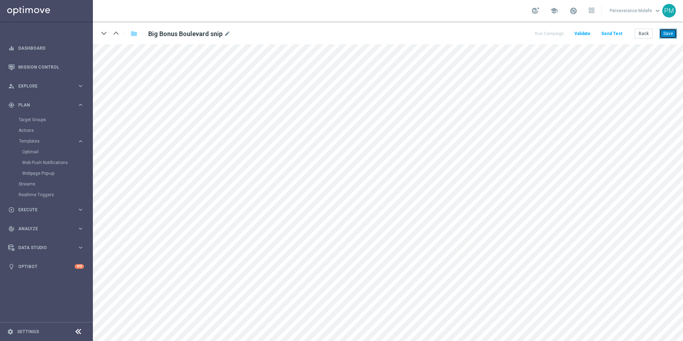
click at [662, 33] on button "Save" at bounding box center [668, 34] width 18 height 10
click at [646, 29] on button "Back" at bounding box center [644, 34] width 18 height 10
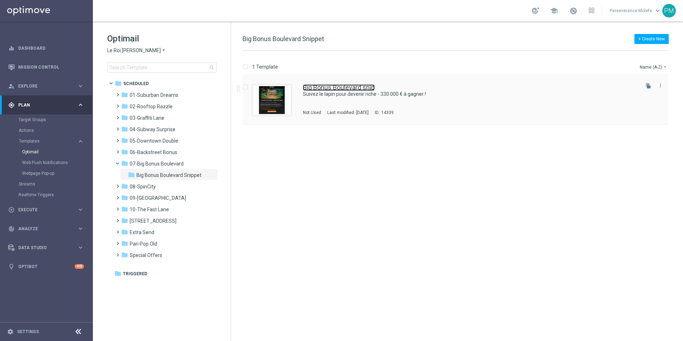
click at [330, 88] on link "Big Bonus Boulevard snip" at bounding box center [339, 87] width 72 height 6
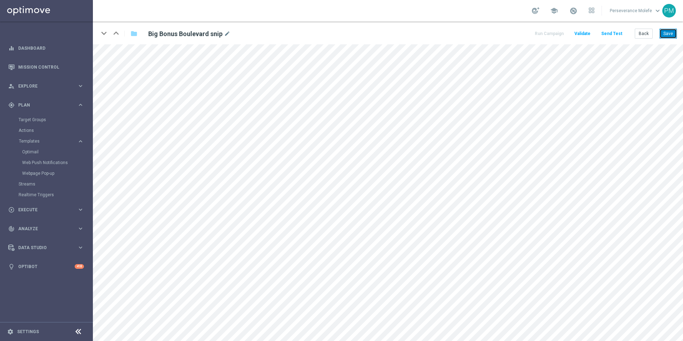
click at [669, 36] on button "Save" at bounding box center [668, 34] width 18 height 10
click at [639, 33] on button "Back" at bounding box center [644, 34] width 18 height 10
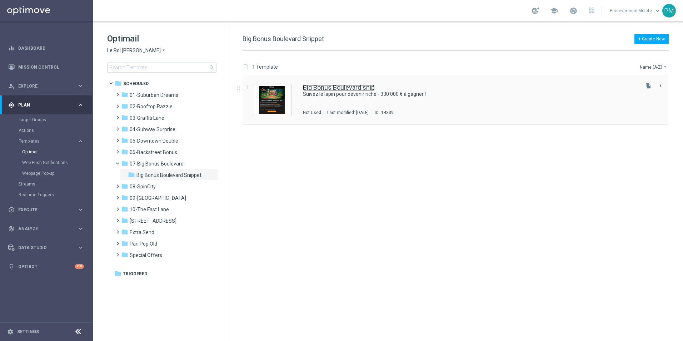
click at [343, 85] on link "Big Bonus Boulevard snip" at bounding box center [339, 87] width 72 height 6
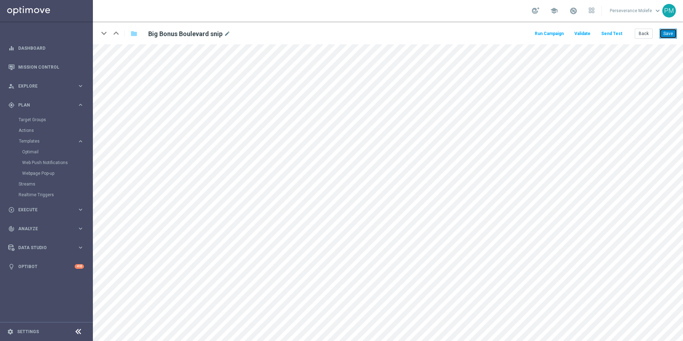
click at [662, 36] on button "Save" at bounding box center [668, 34] width 18 height 10
click at [670, 29] on button "Save" at bounding box center [668, 34] width 18 height 10
click at [671, 34] on button "Save" at bounding box center [668, 34] width 18 height 10
click at [666, 33] on button "Save" at bounding box center [668, 34] width 18 height 10
click at [649, 36] on button "Back" at bounding box center [644, 34] width 18 height 10
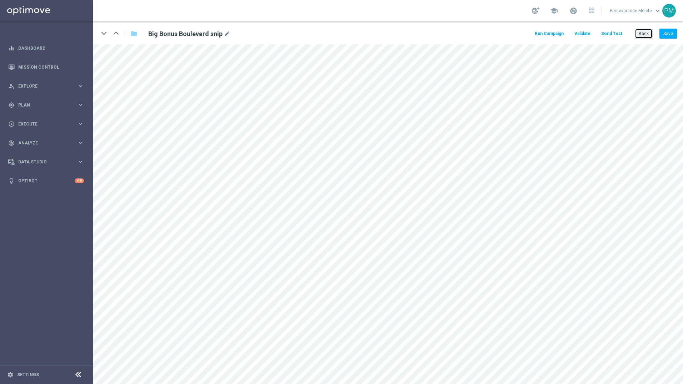
click at [641, 34] on button "Back" at bounding box center [644, 34] width 18 height 10
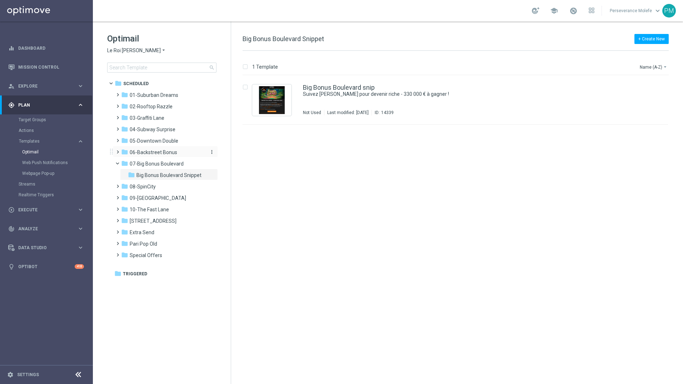
click at [153, 152] on span "06-Backstreet Bonus" at bounding box center [154, 152] width 48 height 6
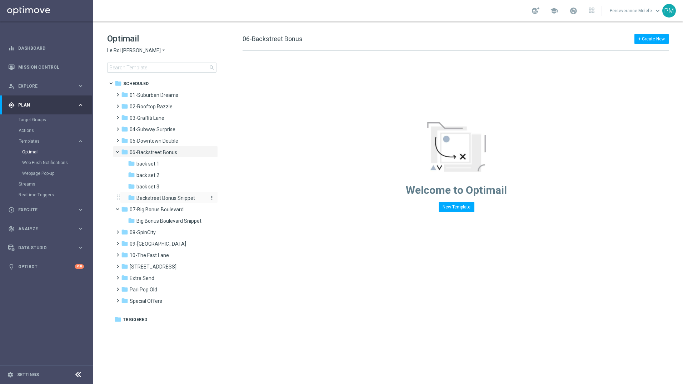
click at [167, 197] on span "Backstreet Bonus Snippet" at bounding box center [165, 198] width 59 height 6
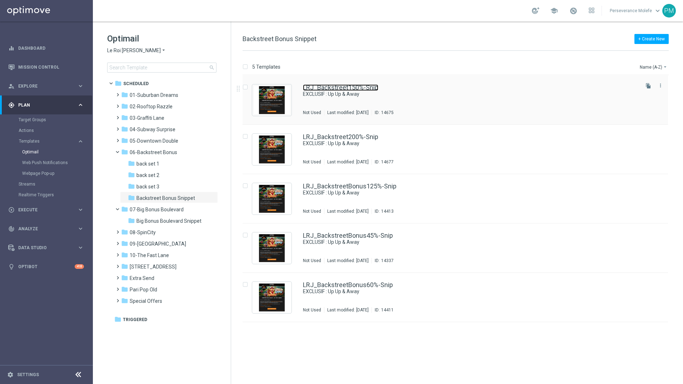
click at [342, 89] on link "LRJ_Backstreet150%-Snip" at bounding box center [340, 87] width 75 height 6
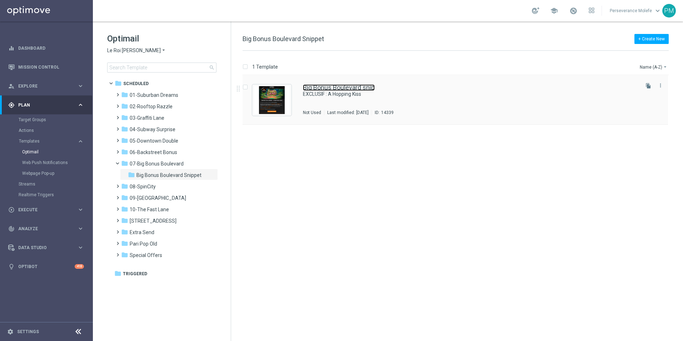
click at [319, 89] on link "Big Bonus Boulevard snip" at bounding box center [339, 87] width 72 height 6
